Goal: Check status: Check status

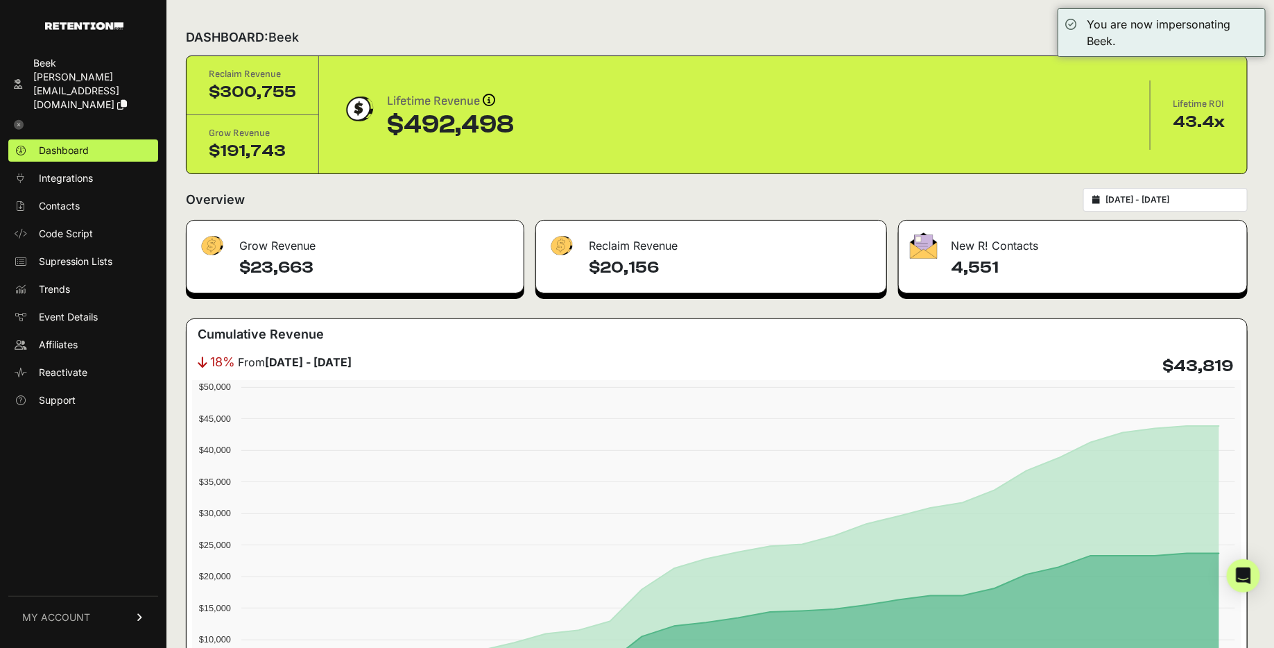
type input "[DATE]"
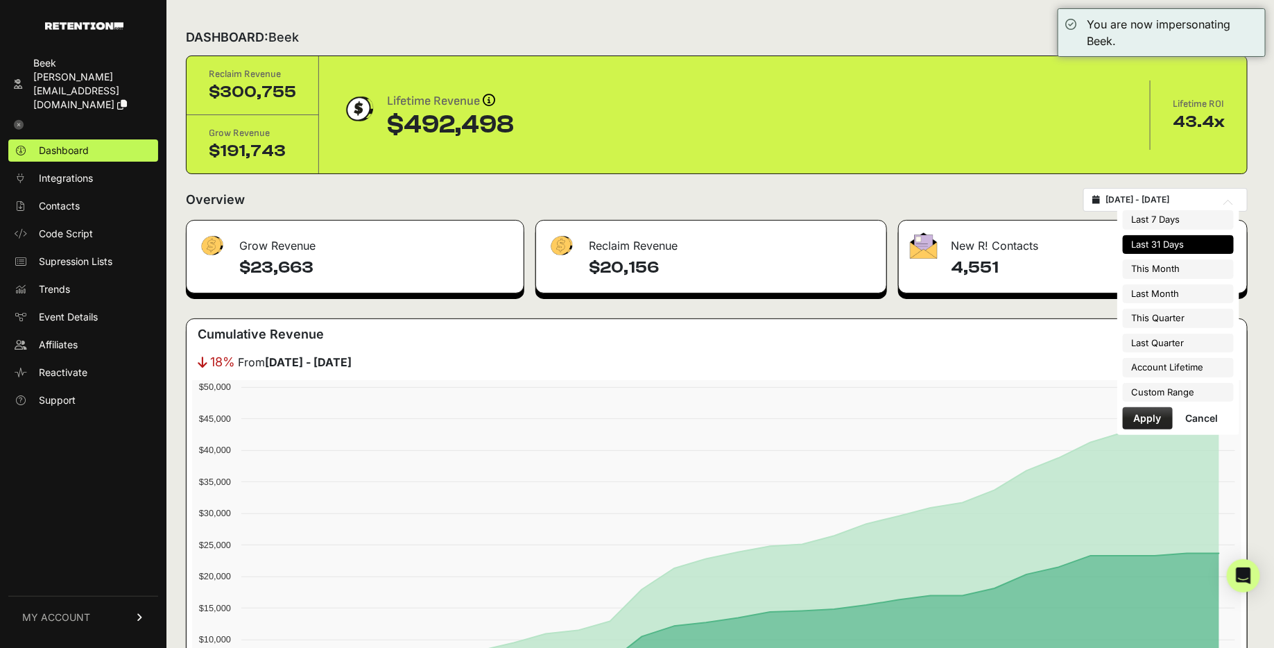
click at [1131, 197] on input "[DATE] - [DATE]" at bounding box center [1171, 199] width 133 height 11
type input "[DATE]"
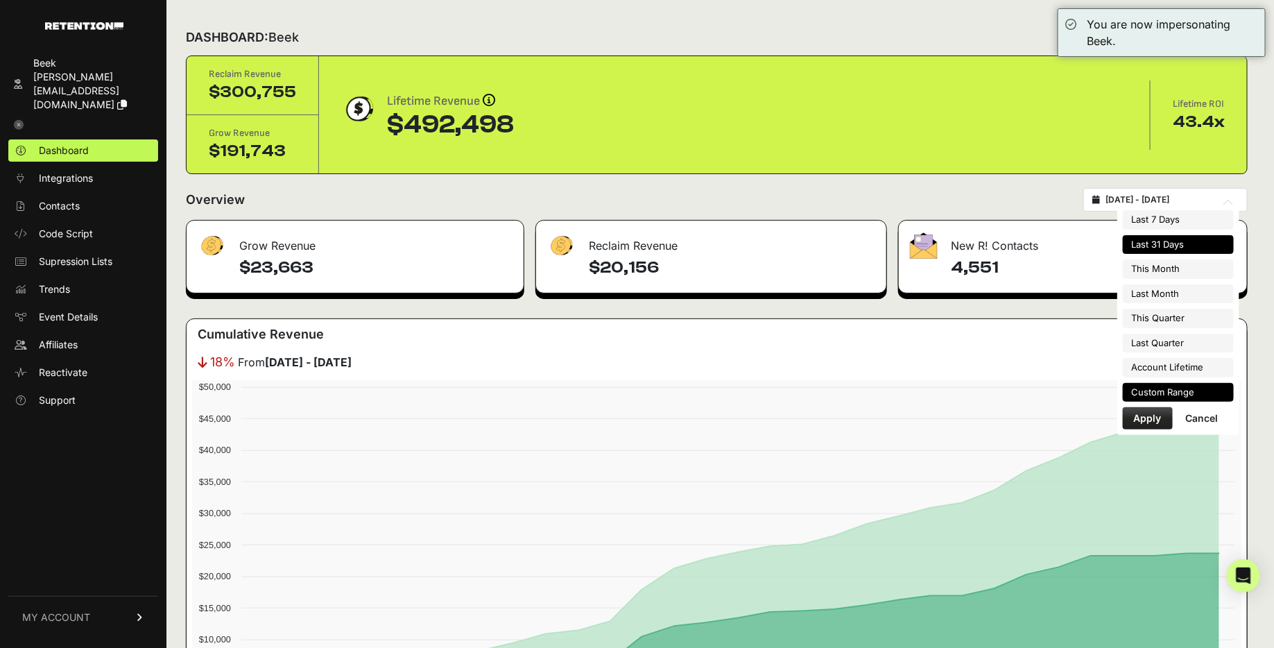
type input "[DATE]"
click at [1170, 392] on li "Custom Range" at bounding box center [1178, 392] width 111 height 19
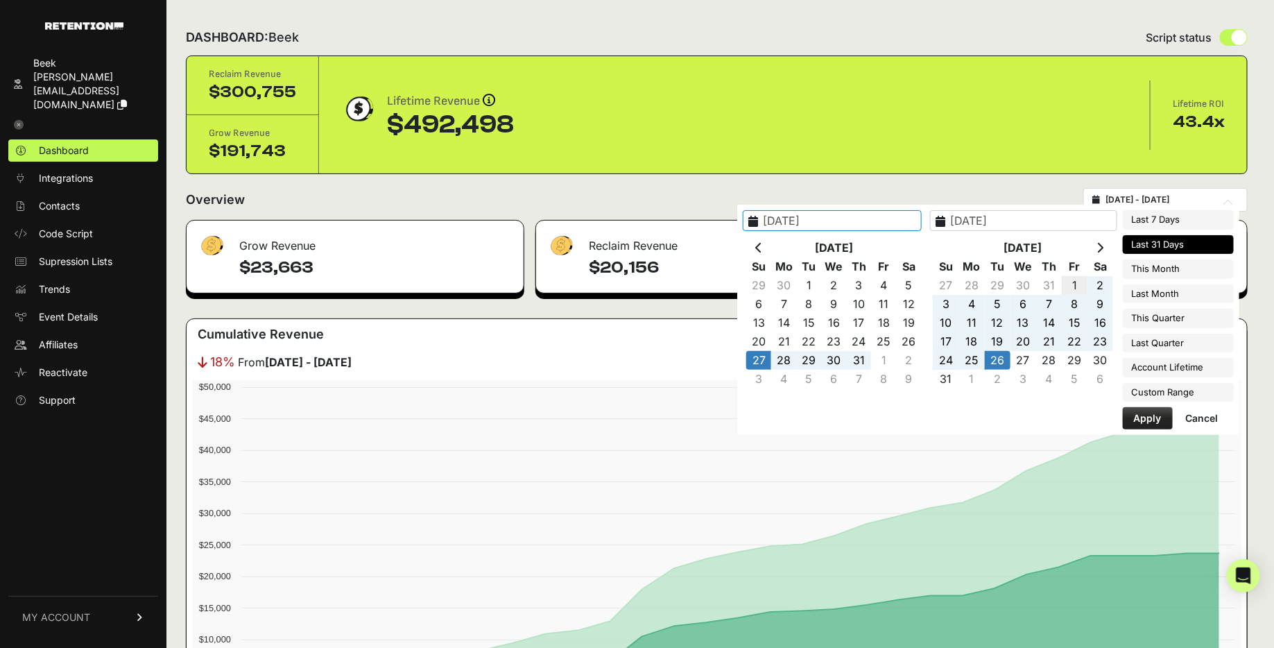
type input "[DATE]"
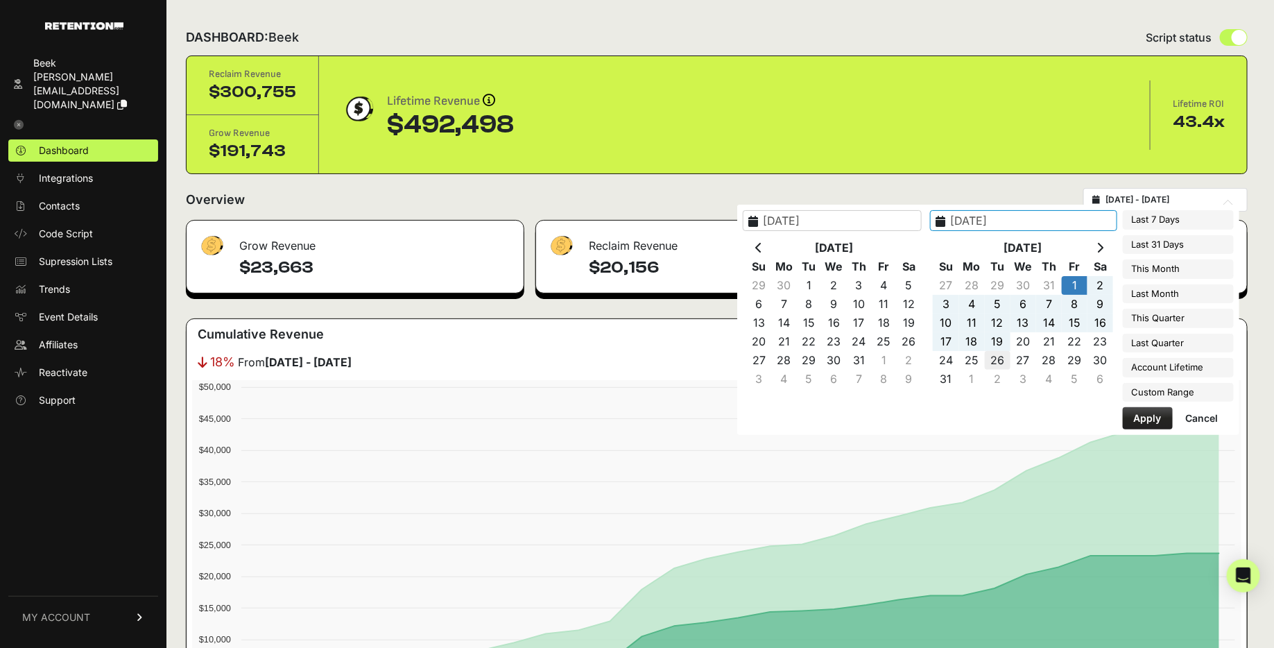
type input "[DATE]"
click at [1145, 415] on button "Apply" at bounding box center [1148, 418] width 50 height 22
type input "[DATE] - [DATE]"
